Goal: Task Accomplishment & Management: Use online tool/utility

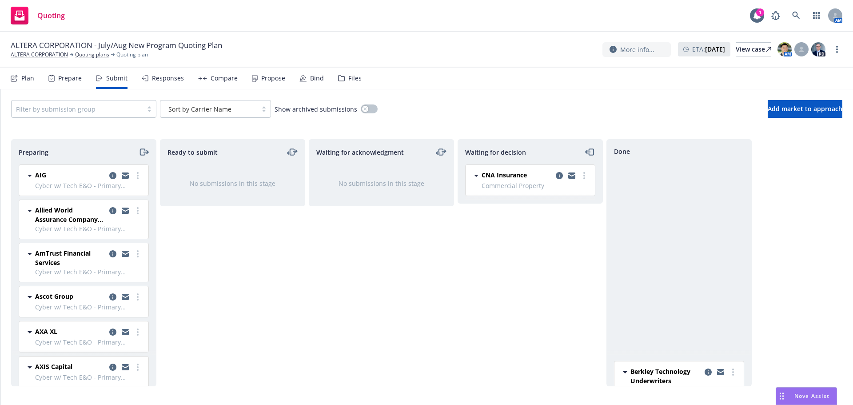
scroll to position [267, 0]
